Goal: Task Accomplishment & Management: Complete application form

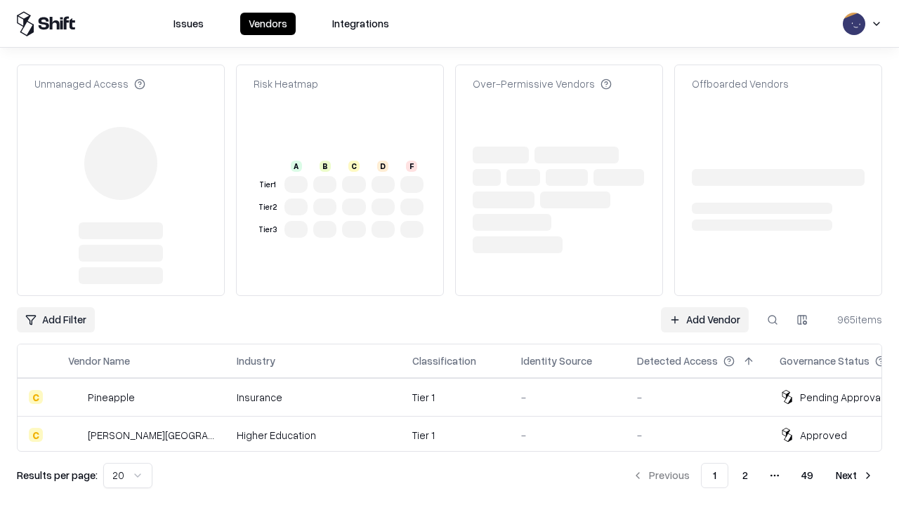
click at [704, 307] on link "Add Vendor" at bounding box center [705, 319] width 88 height 25
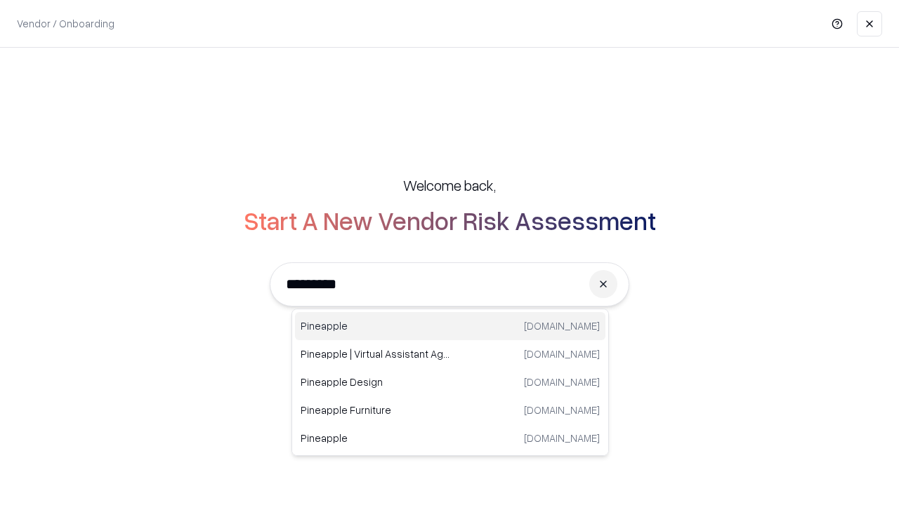
click at [450, 326] on div "Pineapple [DOMAIN_NAME]" at bounding box center [450, 326] width 310 height 28
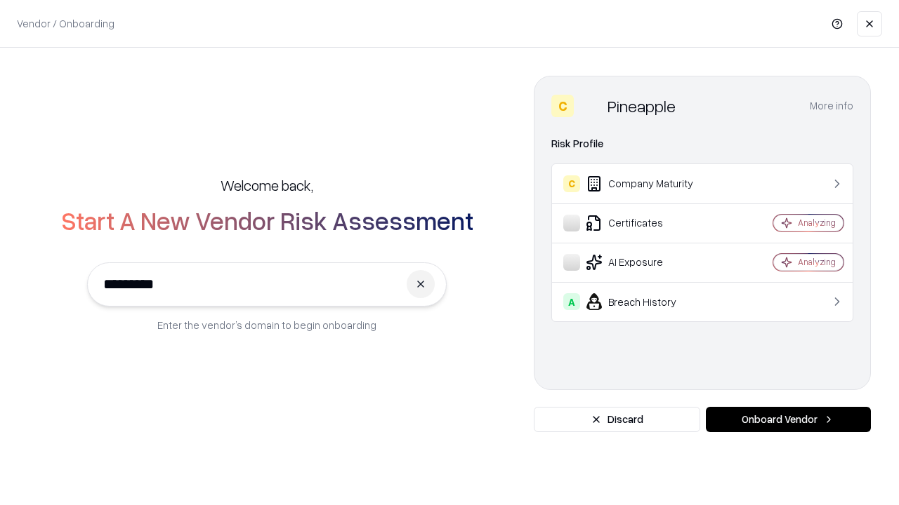
type input "*********"
click at [788, 420] on button "Onboard Vendor" at bounding box center [788, 419] width 165 height 25
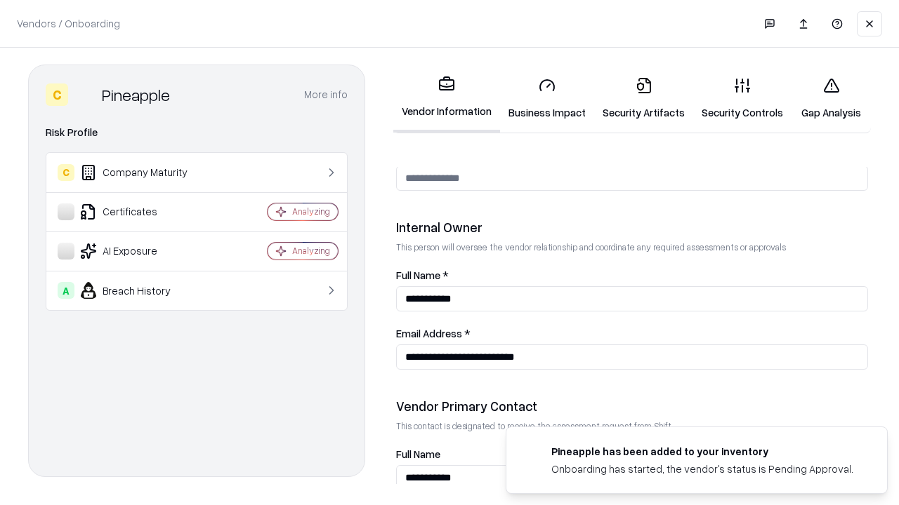
scroll to position [727, 0]
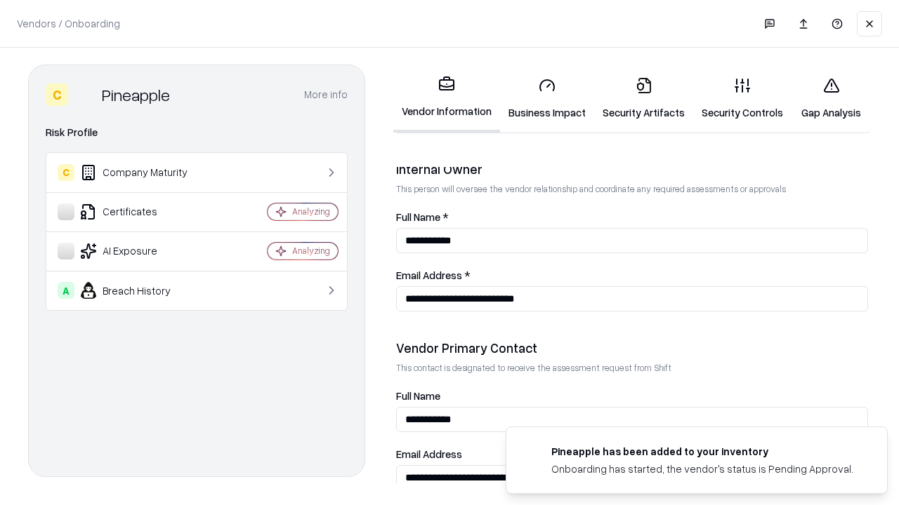
click at [547, 98] on link "Business Impact" at bounding box center [547, 98] width 94 height 65
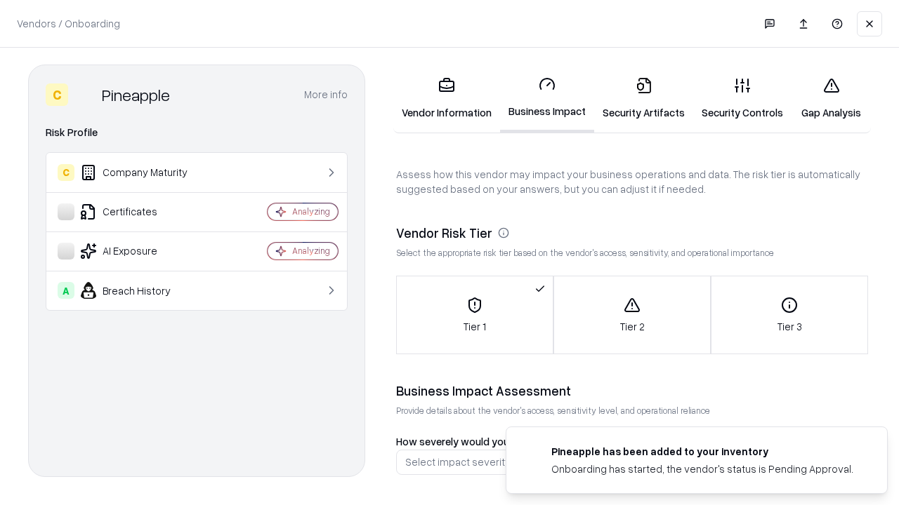
click at [830, 98] on link "Gap Analysis" at bounding box center [830, 98] width 79 height 65
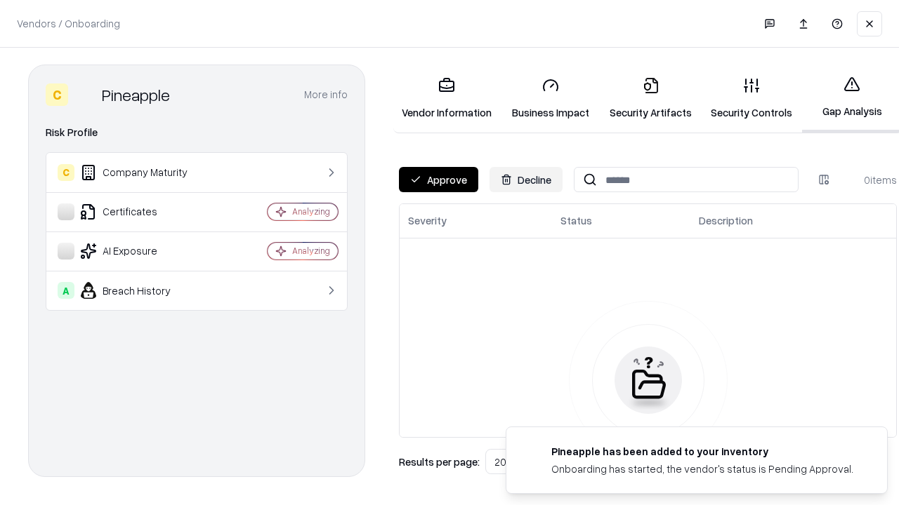
click at [438, 180] on button "Approve" at bounding box center [438, 179] width 79 height 25
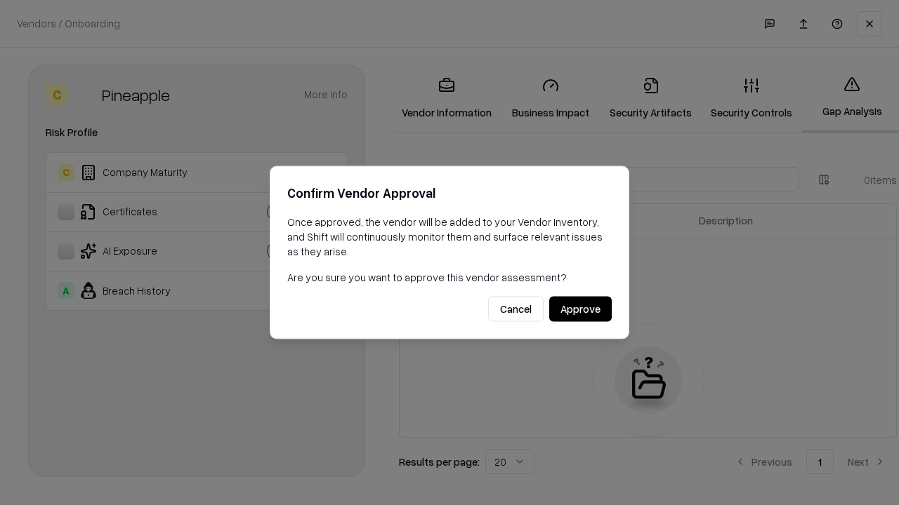
click at [580, 309] on button "Approve" at bounding box center [580, 309] width 62 height 25
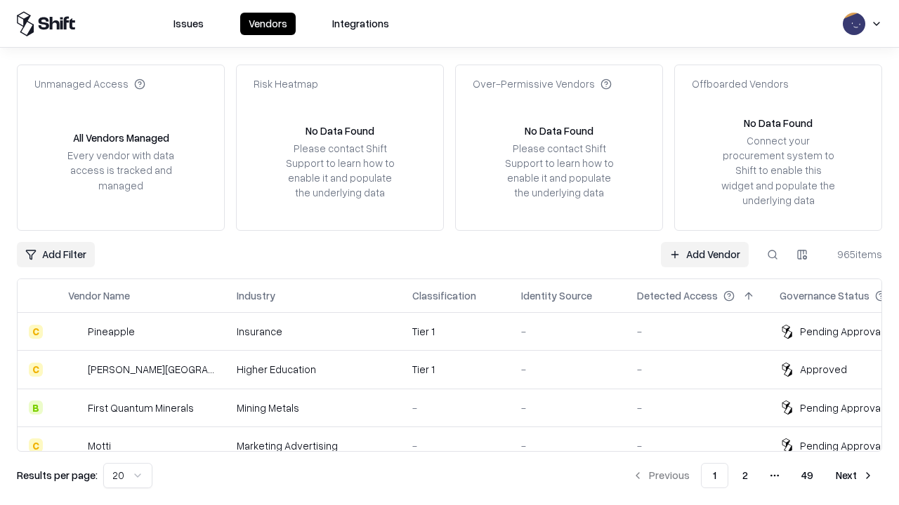
click at [704, 254] on link "Add Vendor" at bounding box center [705, 254] width 88 height 25
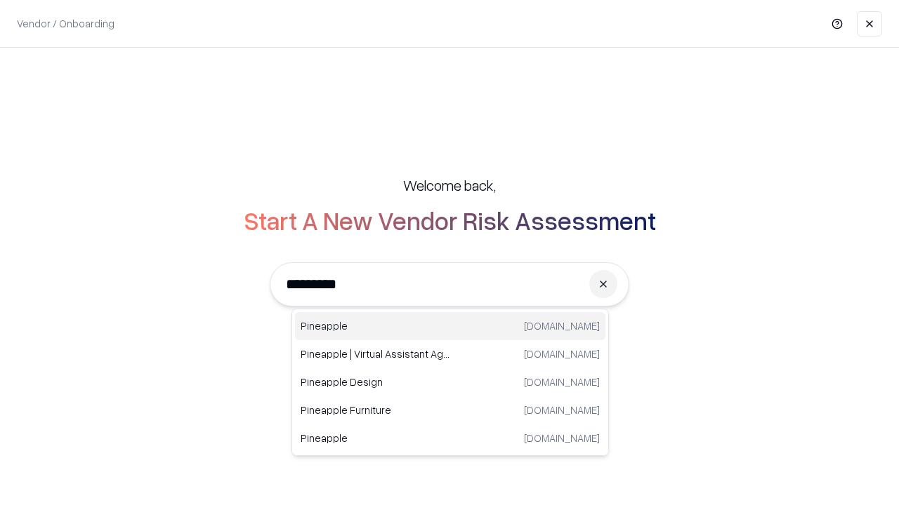
click at [450, 326] on div "Pineapple [DOMAIN_NAME]" at bounding box center [450, 326] width 310 height 28
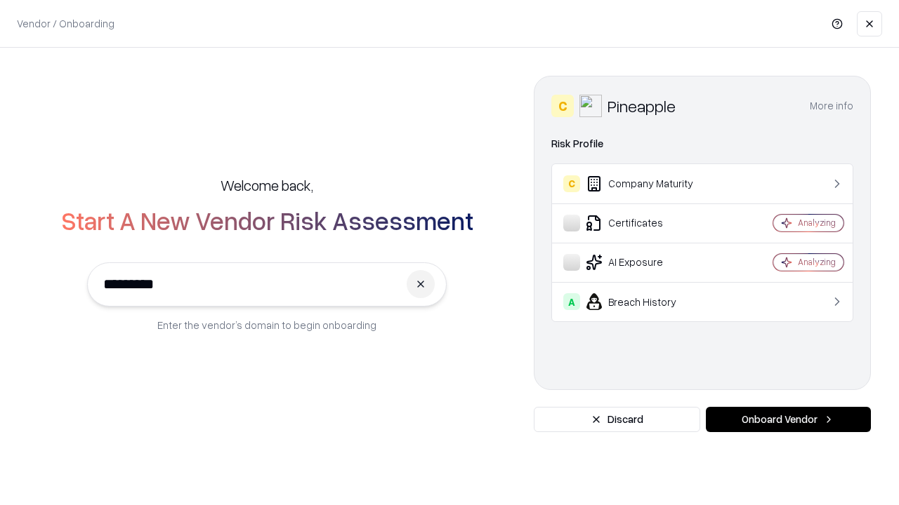
type input "*********"
click at [788, 420] on button "Onboard Vendor" at bounding box center [788, 419] width 165 height 25
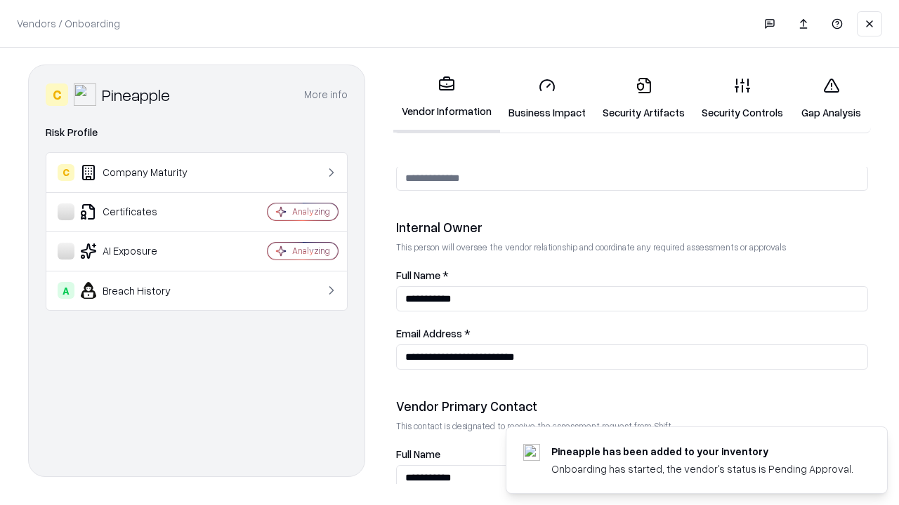
scroll to position [727, 0]
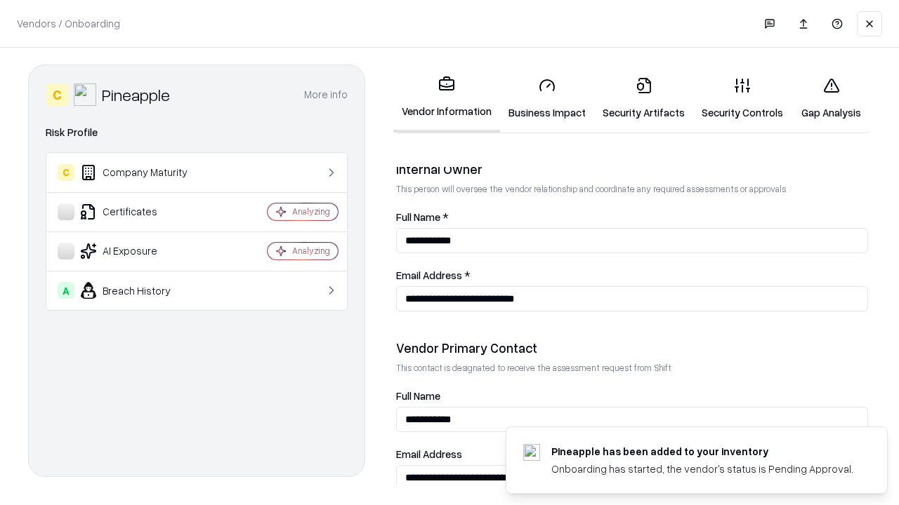
click at [830, 98] on link "Gap Analysis" at bounding box center [830, 98] width 79 height 65
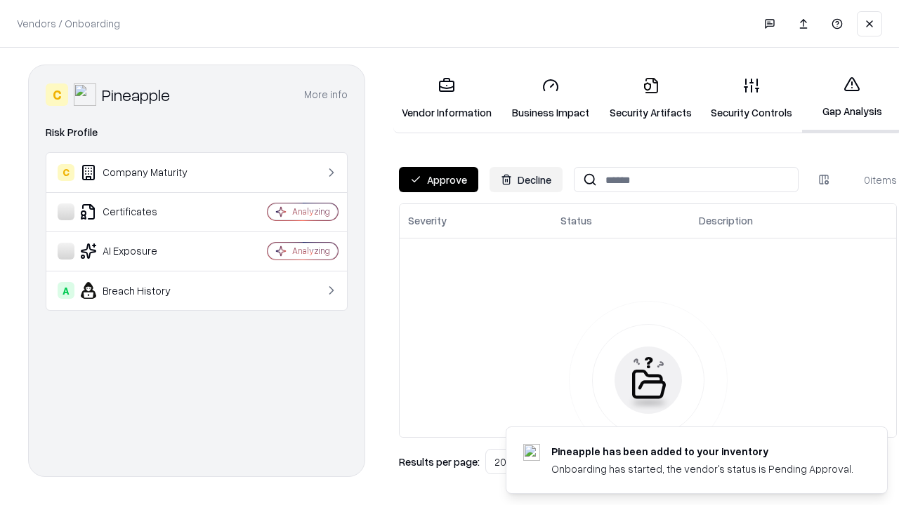
click at [438, 180] on button "Approve" at bounding box center [438, 179] width 79 height 25
